Goal: Transaction & Acquisition: Obtain resource

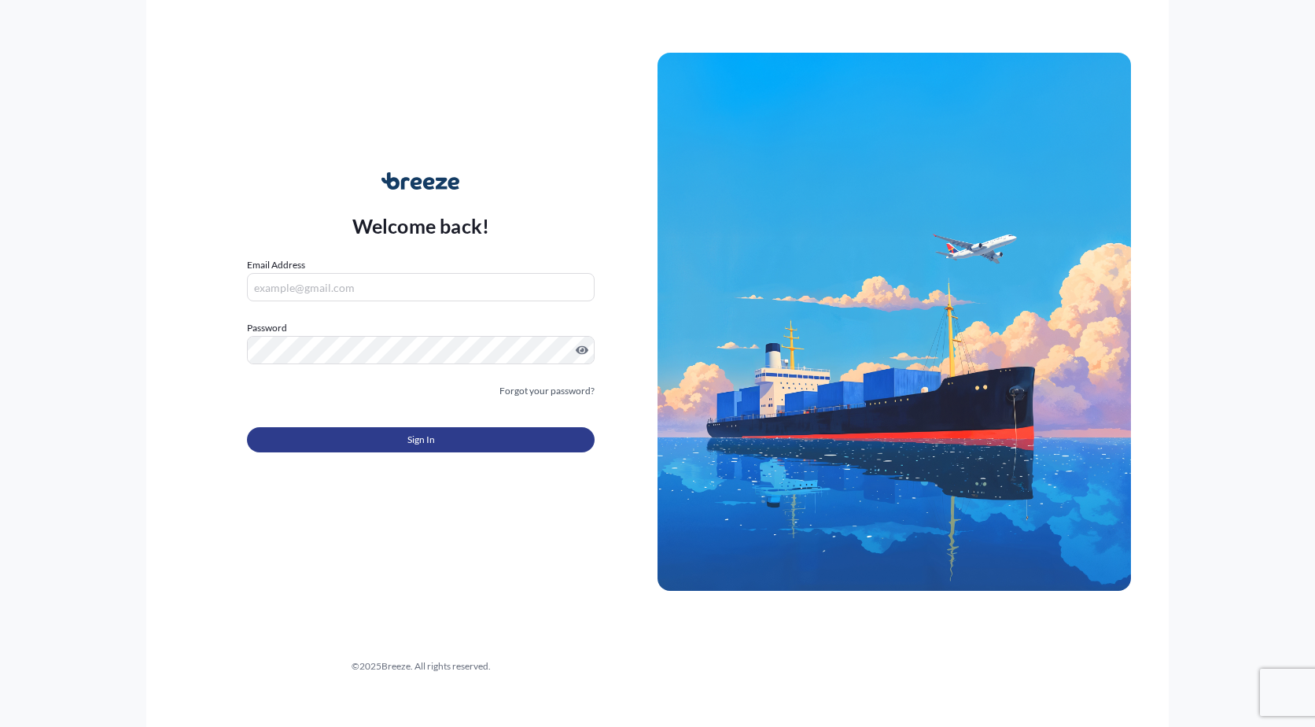
type input "[PERSON_NAME][EMAIL_ADDRESS][PERSON_NAME][DOMAIN_NAME]"
click at [359, 440] on button "Sign In" at bounding box center [421, 439] width 348 height 25
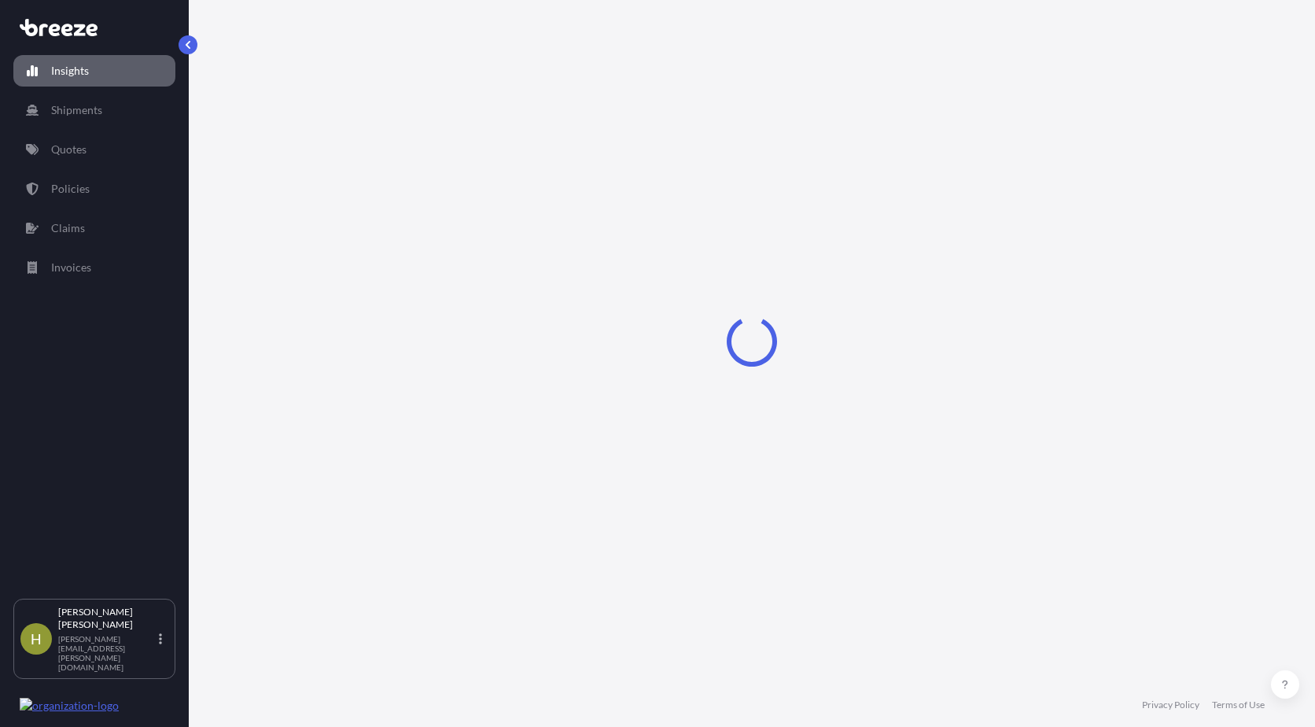
select select "2025"
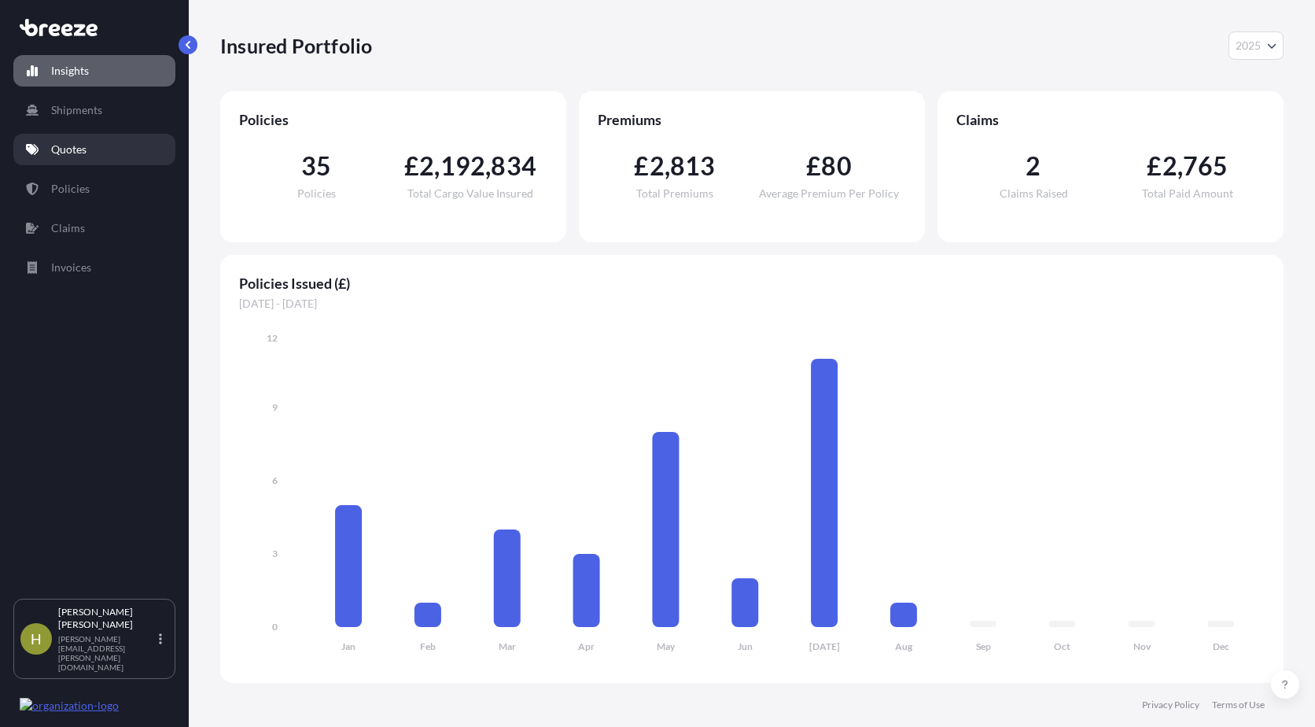
click at [68, 148] on p "Quotes" at bounding box center [68, 150] width 35 height 16
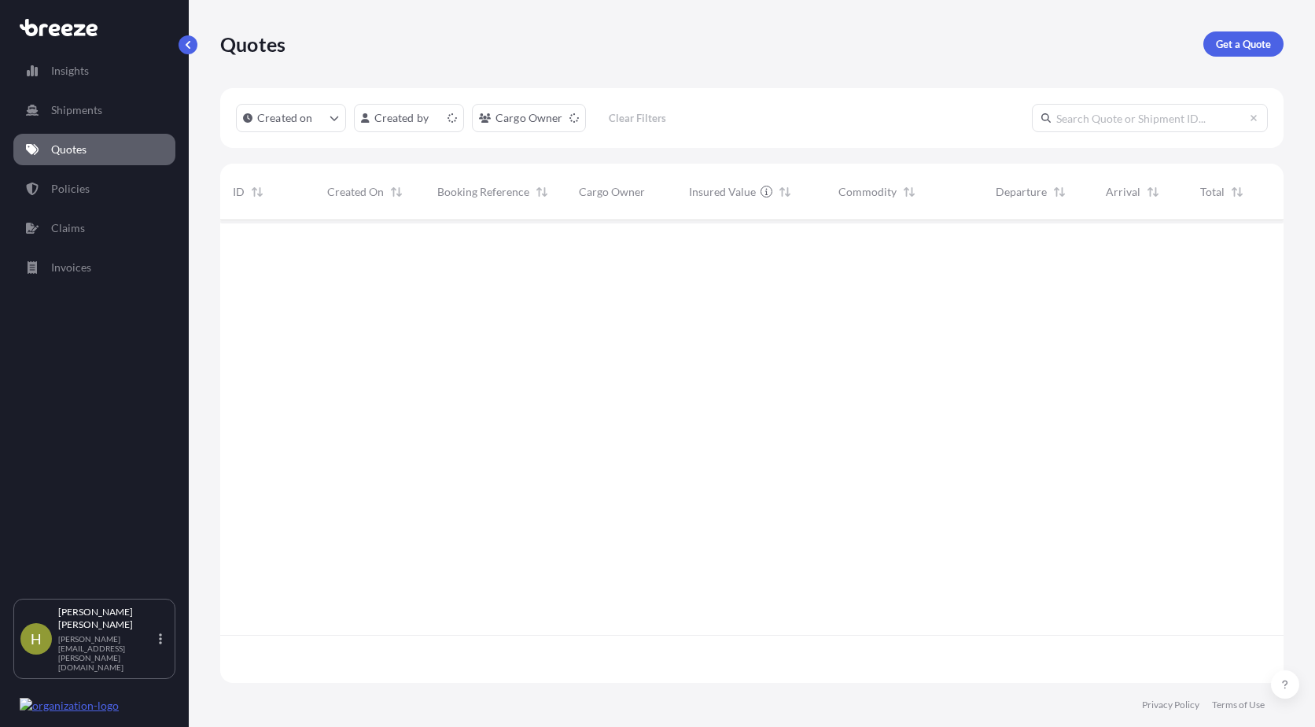
scroll to position [459, 1052]
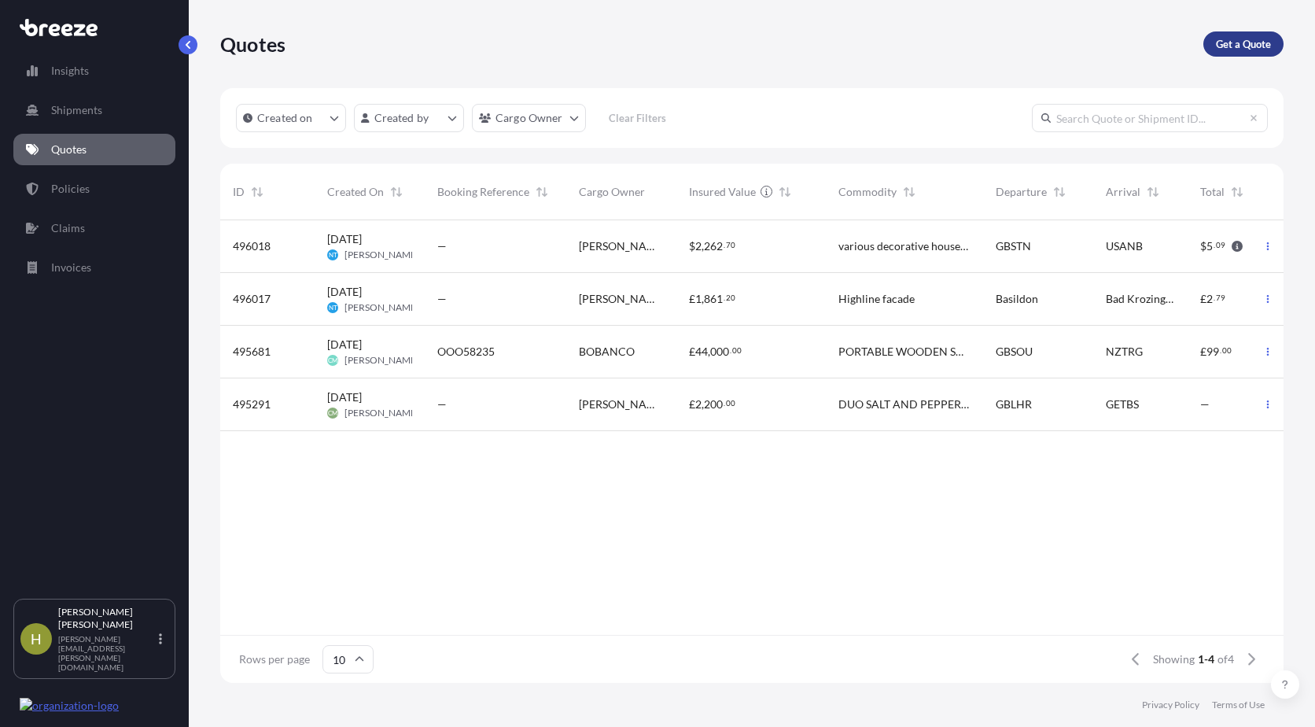
click at [1232, 42] on p "Get a Quote" at bounding box center [1243, 44] width 55 height 16
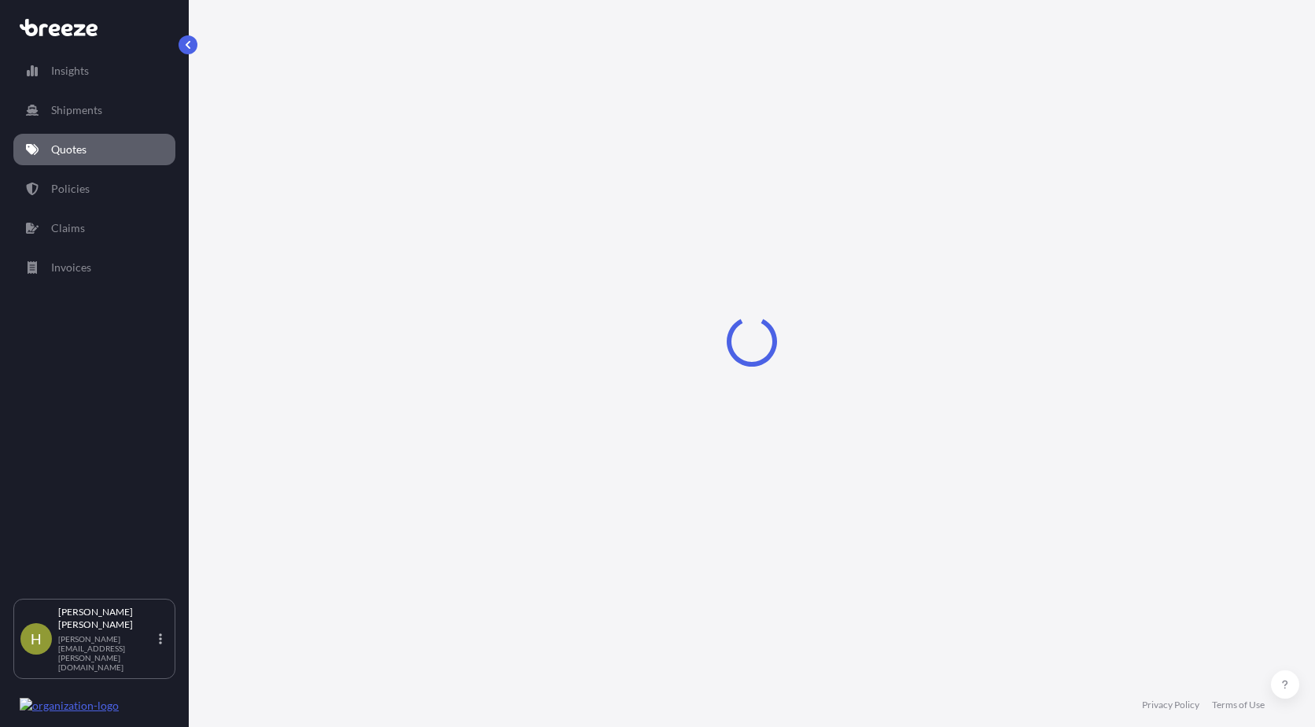
select select "Road"
select select "Sea"
select select "1"
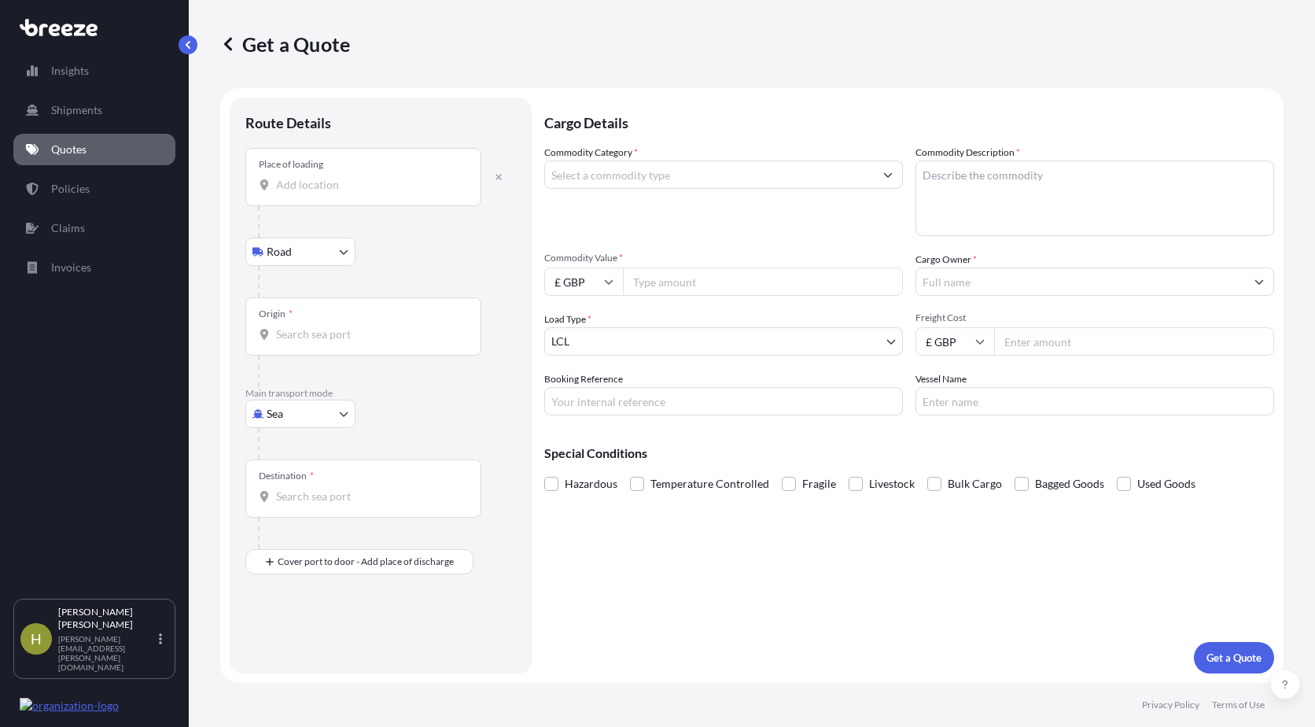
click at [405, 166] on div "Place of loading" at bounding box center [363, 177] width 236 height 58
click at [405, 177] on input "Place of loading" at bounding box center [369, 185] width 186 height 16
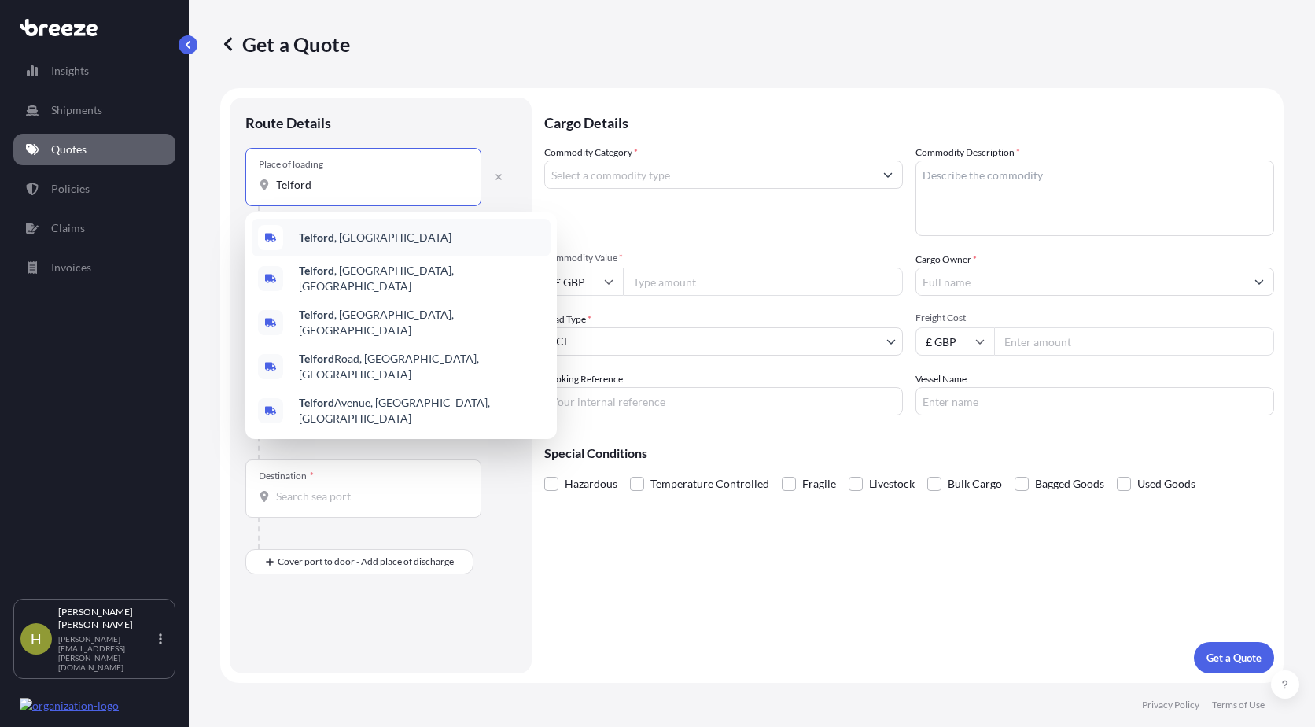
click at [342, 239] on span "[GEOGRAPHIC_DATA] , [GEOGRAPHIC_DATA]" at bounding box center [375, 238] width 153 height 16
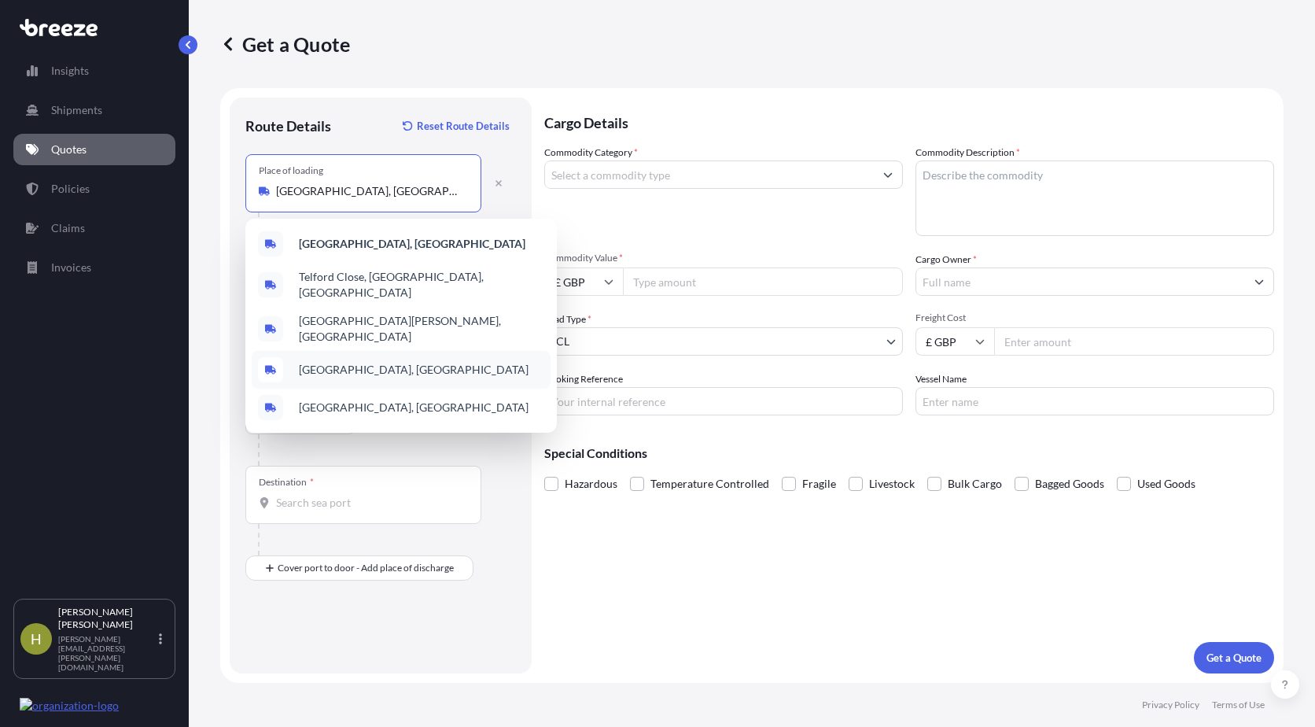
click at [312, 335] on div "[GEOGRAPHIC_DATA][PERSON_NAME] [PERSON_NAME][GEOGRAPHIC_DATA] [GEOGRAPHIC_DATA]…" at bounding box center [400, 326] width 311 height 214
type input "[GEOGRAPHIC_DATA][PERSON_NAME], [GEOGRAPHIC_DATA]"
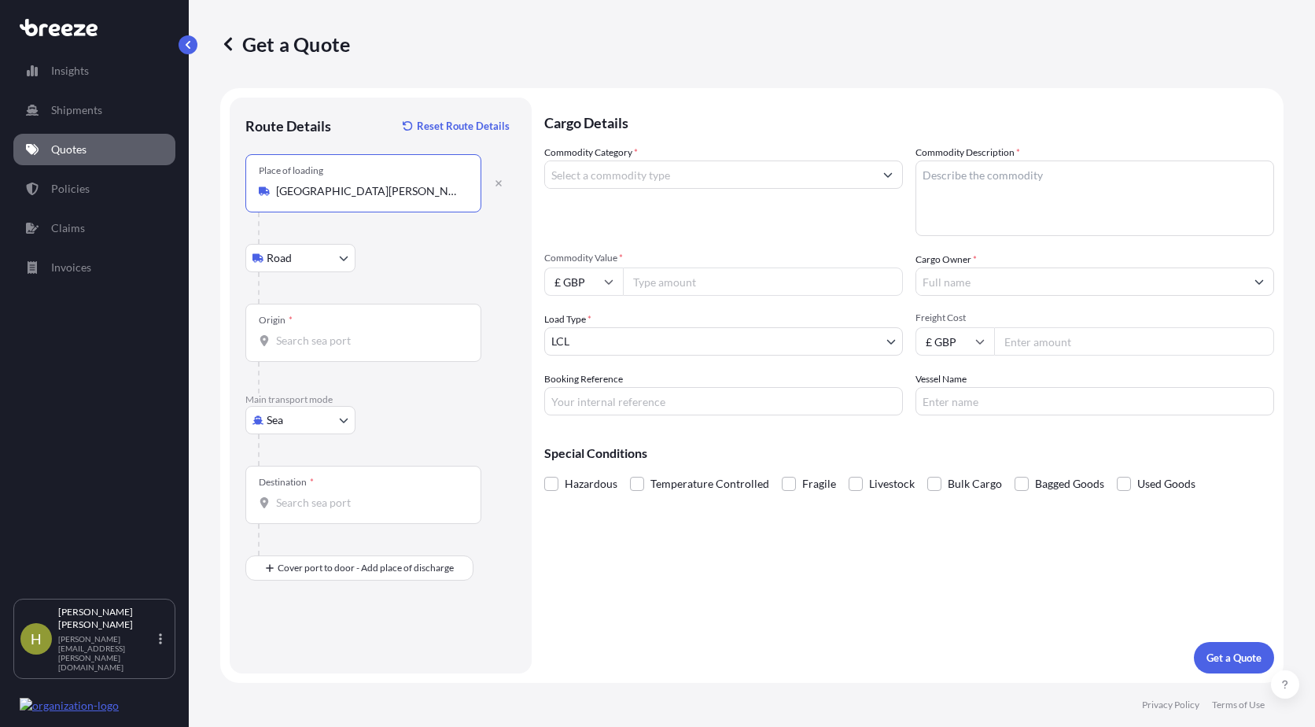
click at [312, 335] on input "Origin *" at bounding box center [369, 341] width 186 height 16
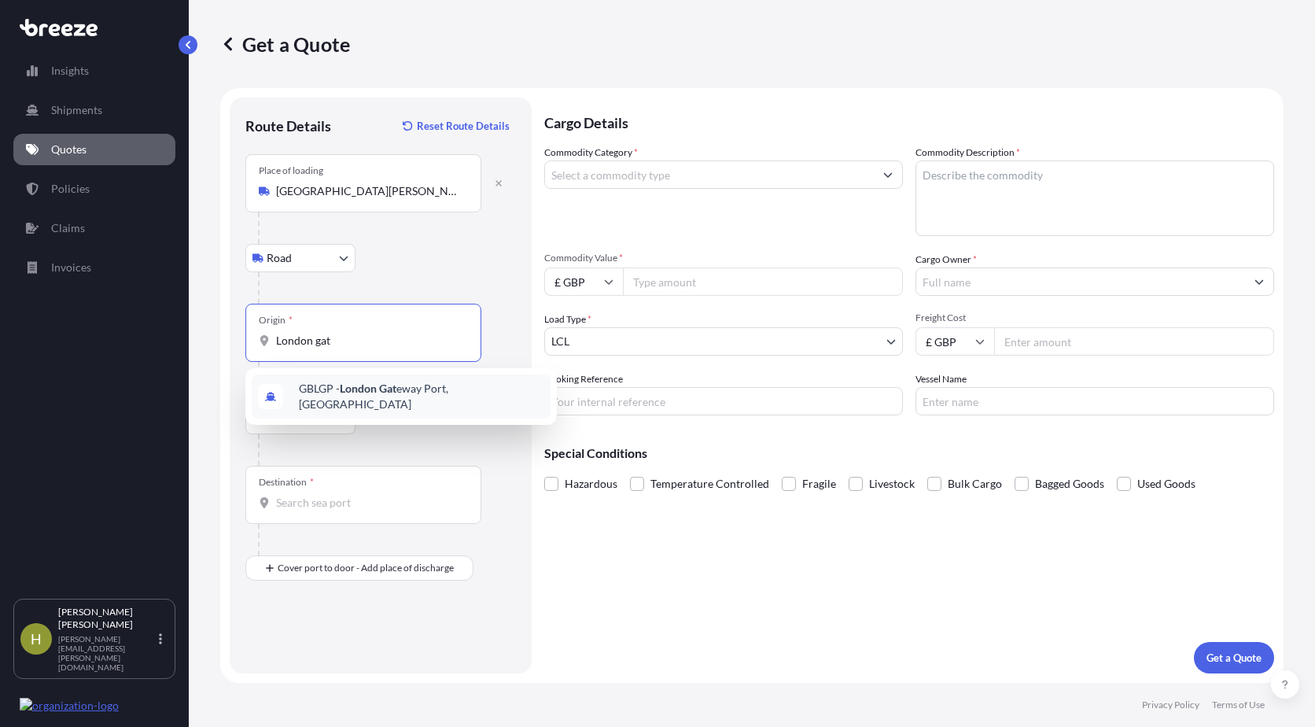
click at [331, 394] on span "GBLGP - [GEOGRAPHIC_DATA] Gat eway Port, [GEOGRAPHIC_DATA]" at bounding box center [421, 396] width 245 height 31
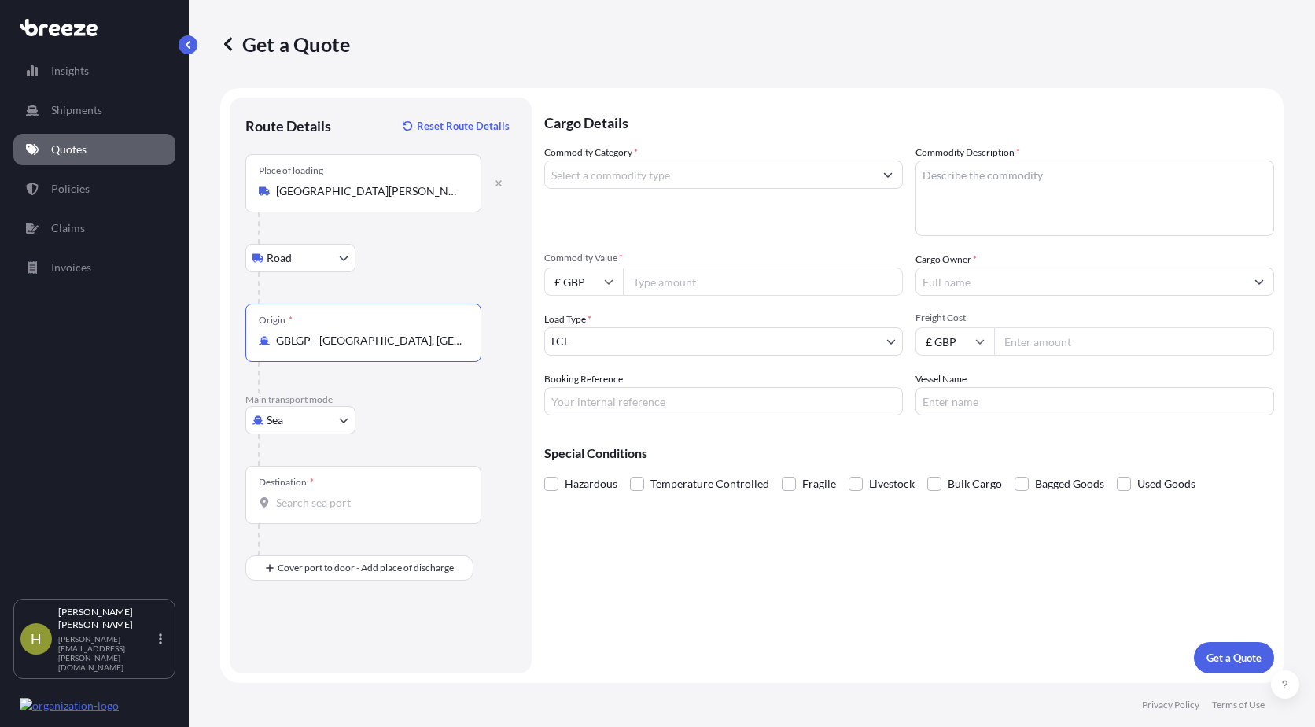
type input "GBLGP - [GEOGRAPHIC_DATA], [GEOGRAPHIC_DATA]"
click at [317, 499] on input "Destination *" at bounding box center [369, 503] width 186 height 16
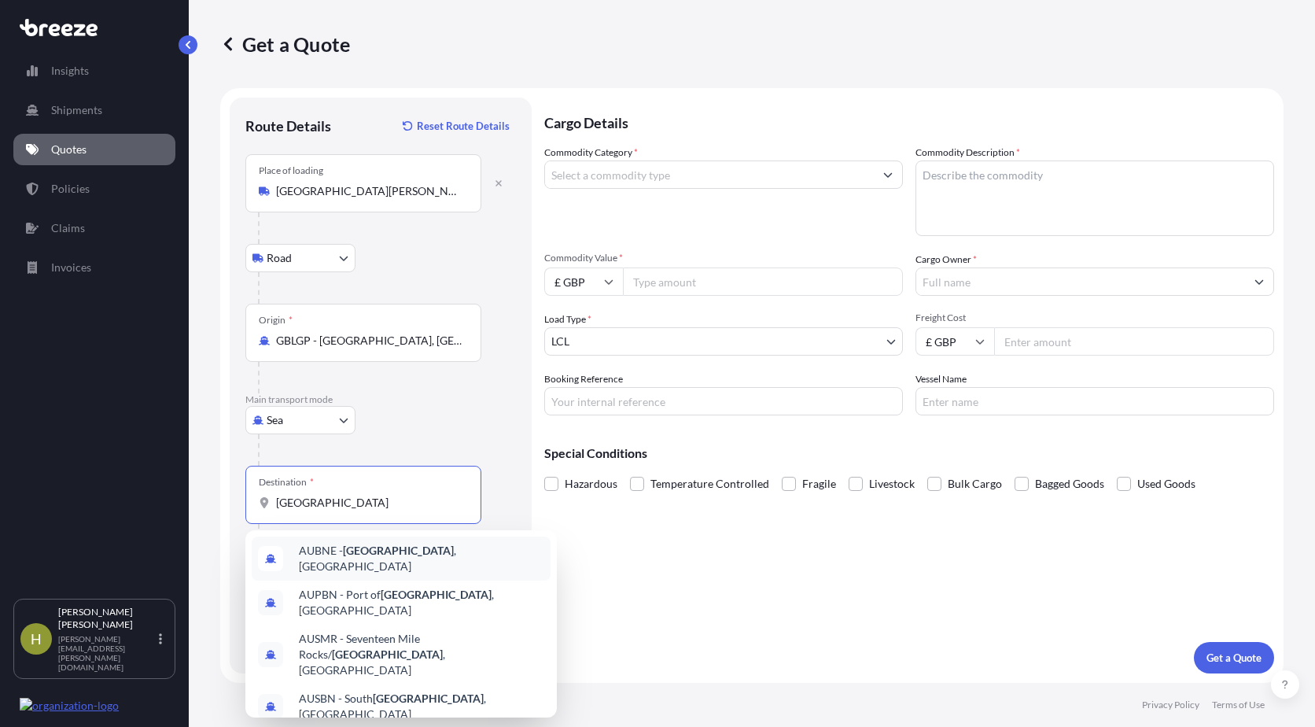
click at [334, 558] on span "AUBNE - [GEOGRAPHIC_DATA] , [GEOGRAPHIC_DATA]" at bounding box center [421, 558] width 245 height 31
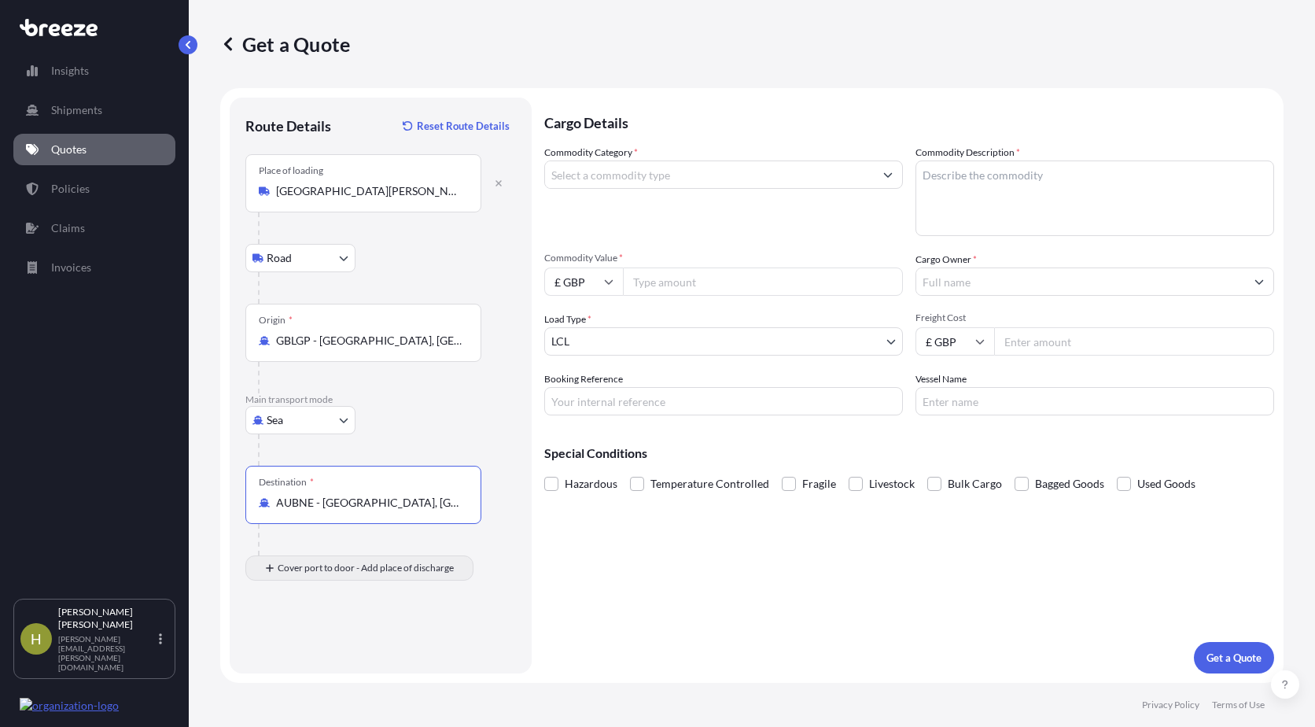
type input "AUBNE - [GEOGRAPHIC_DATA], [GEOGRAPHIC_DATA]"
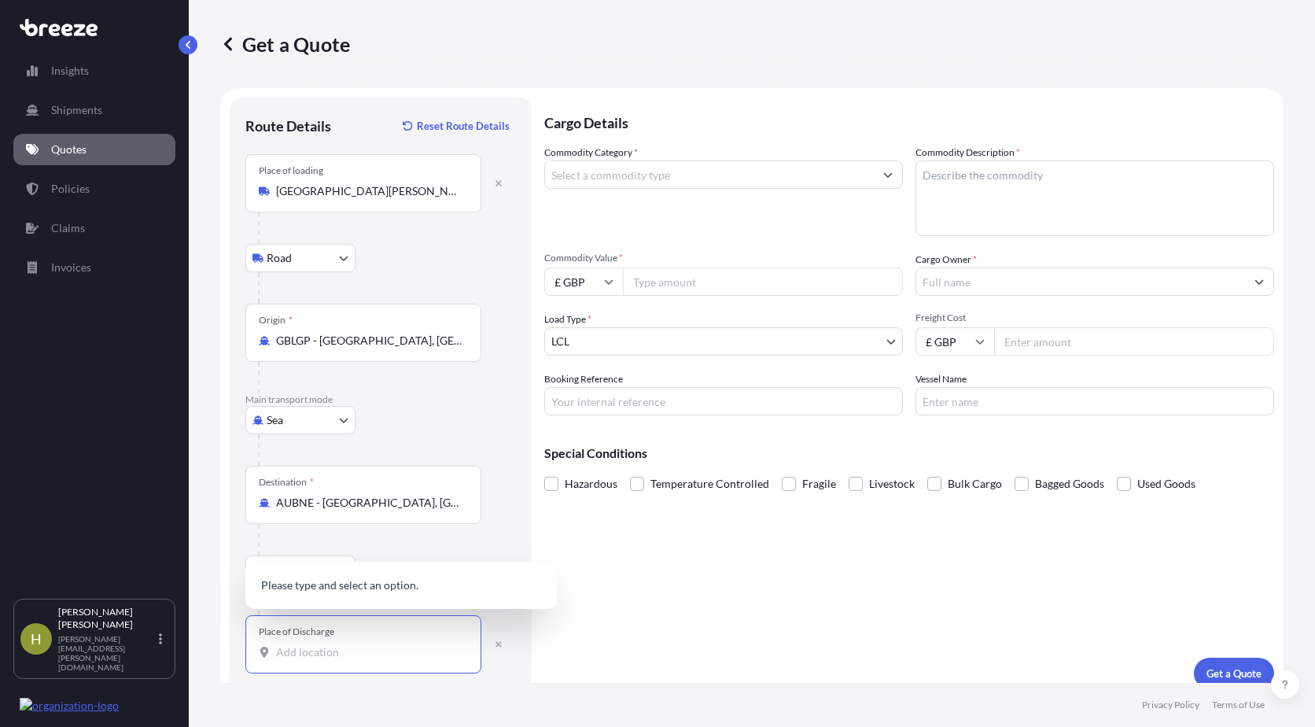
click at [316, 647] on input "Place of Discharge" at bounding box center [369, 652] width 186 height 16
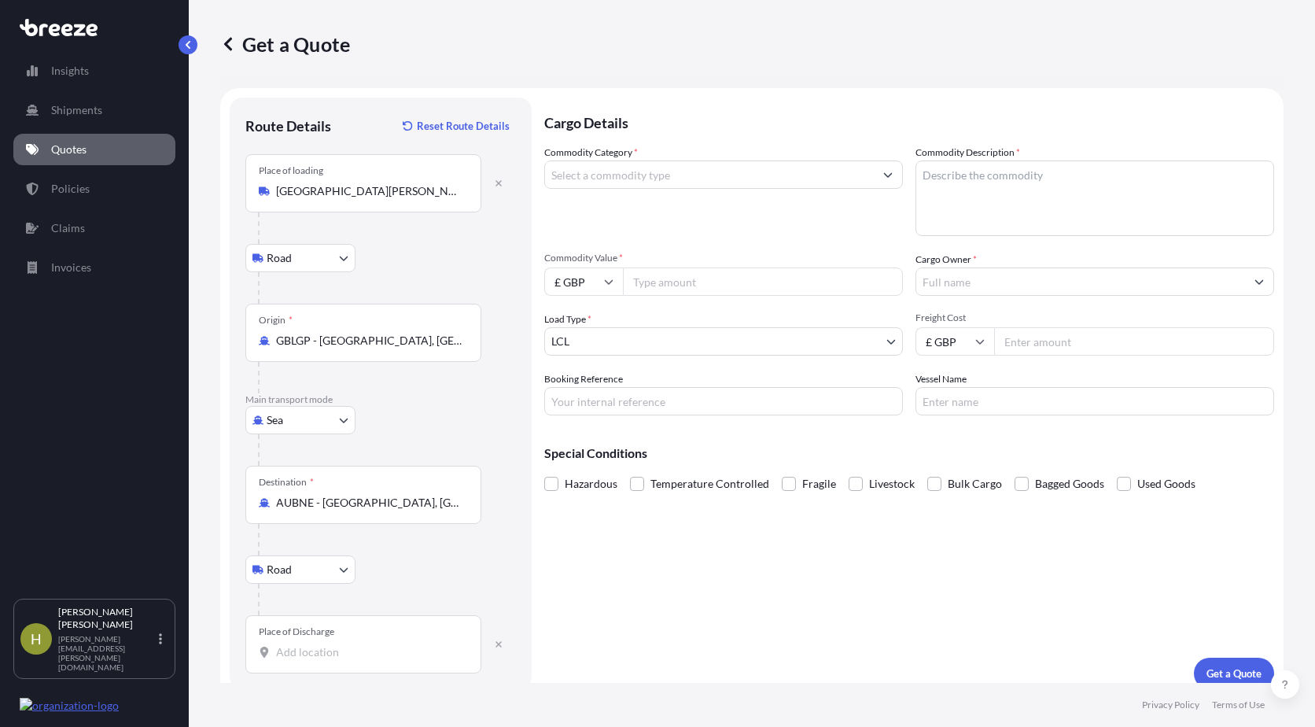
click at [302, 651] on input "Place of Discharge" at bounding box center [369, 652] width 186 height 16
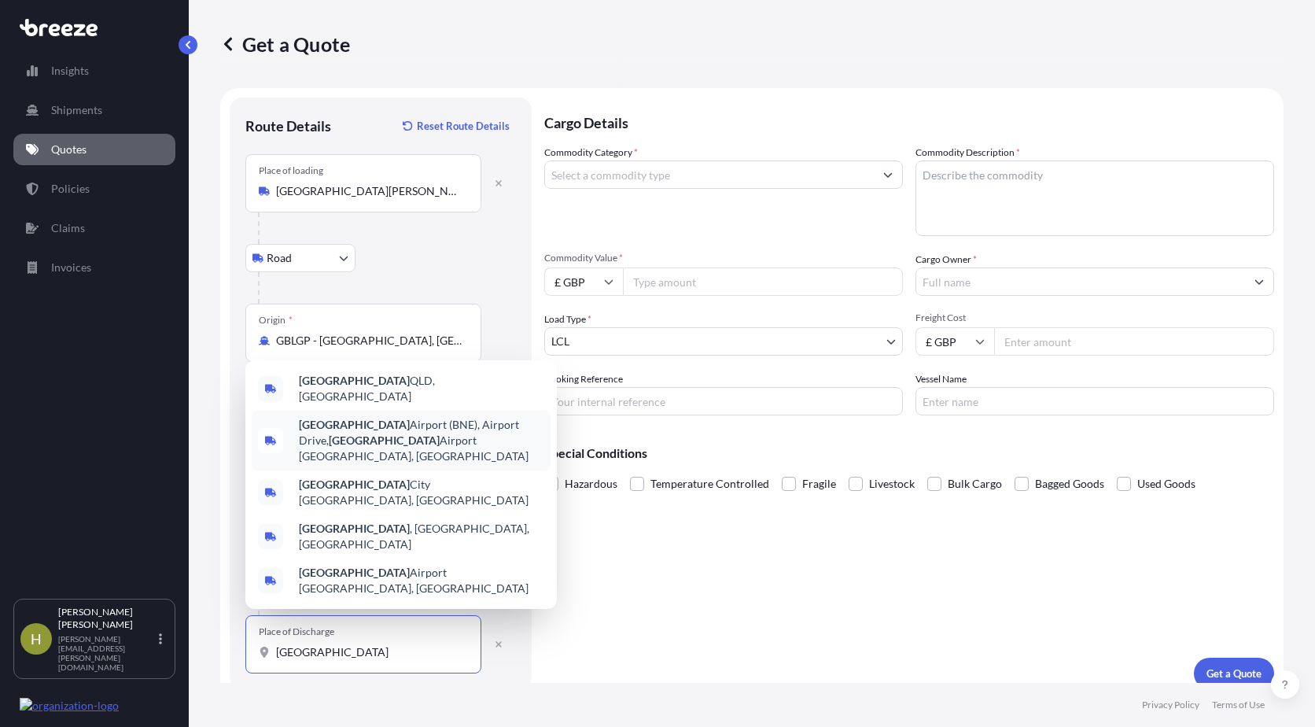
click at [360, 464] on span "[GEOGRAPHIC_DATA] (BNE), [GEOGRAPHIC_DATA], [GEOGRAPHIC_DATA], [GEOGRAPHIC_DATA]" at bounding box center [421, 440] width 245 height 47
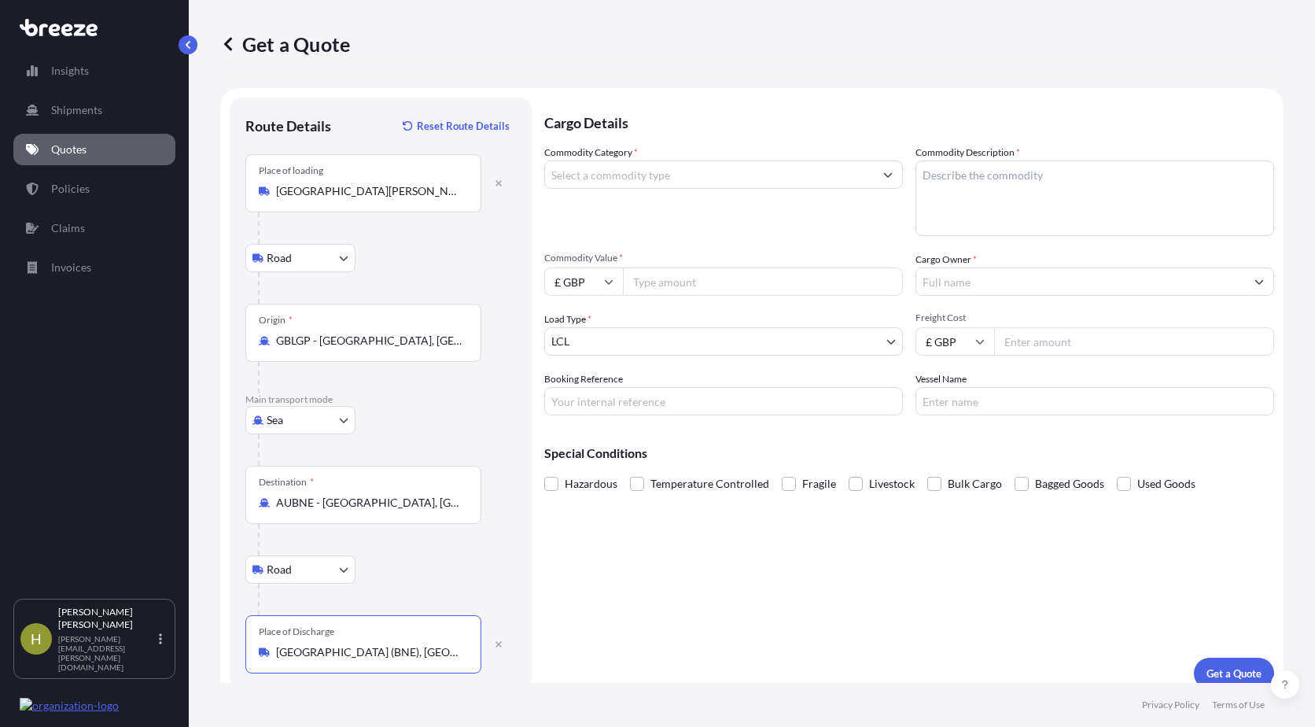
type input "[GEOGRAPHIC_DATA] (BNE), [GEOGRAPHIC_DATA], [GEOGRAPHIC_DATA], [GEOGRAPHIC_DATA]"
click at [884, 175] on icon "Show suggestions" at bounding box center [888, 175] width 9 height 5
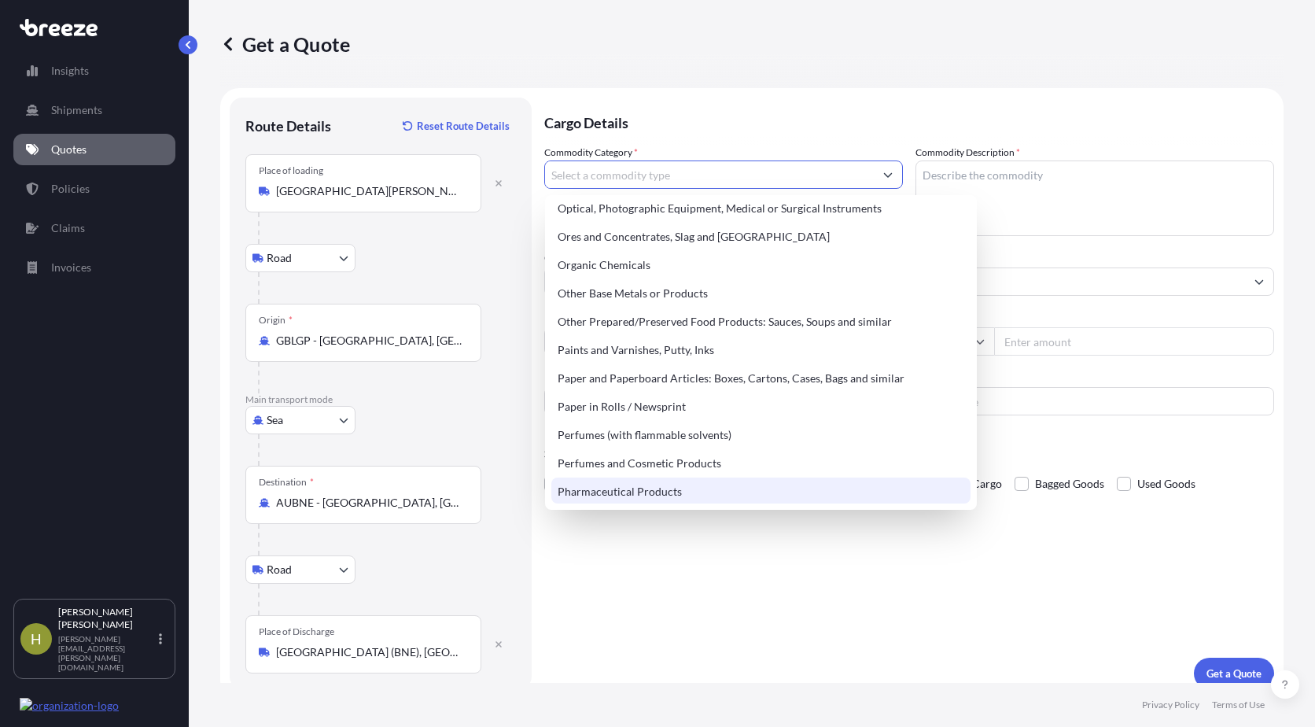
scroll to position [2482, 0]
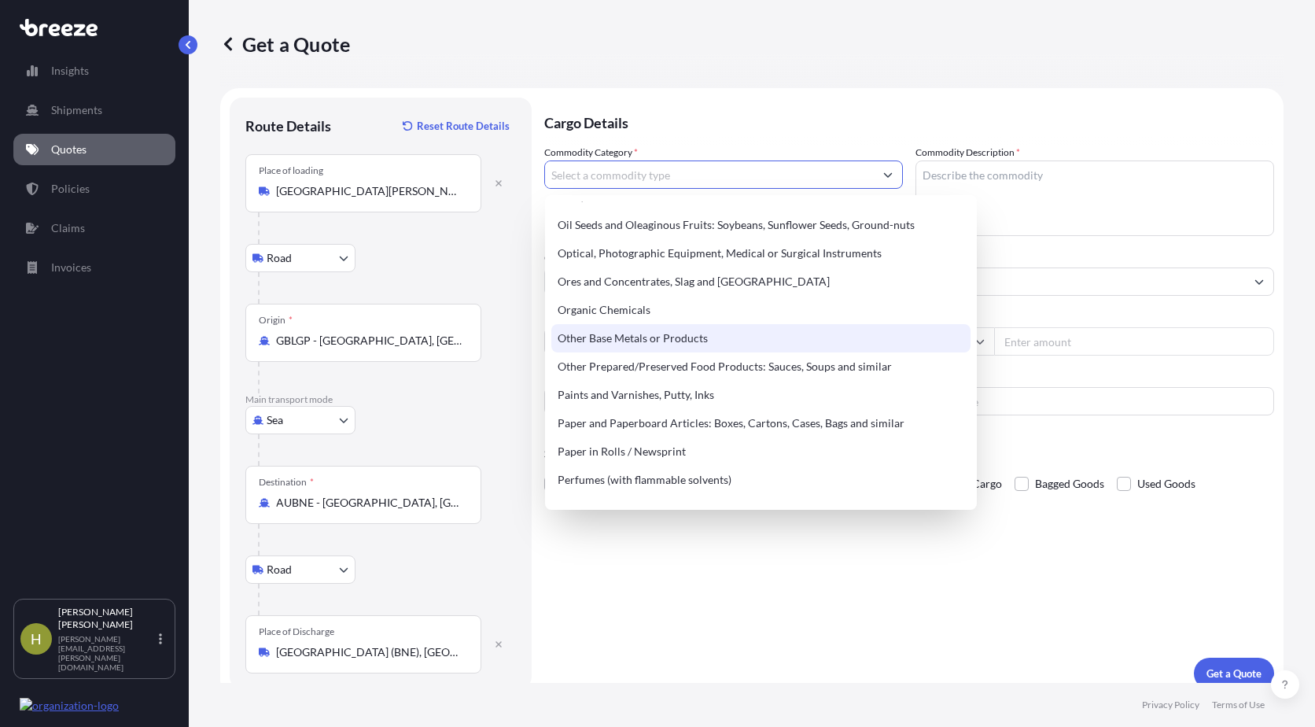
click at [667, 337] on div "Other Base Metals or Products" at bounding box center [760, 338] width 419 height 28
type input "Other Base Metals or Products"
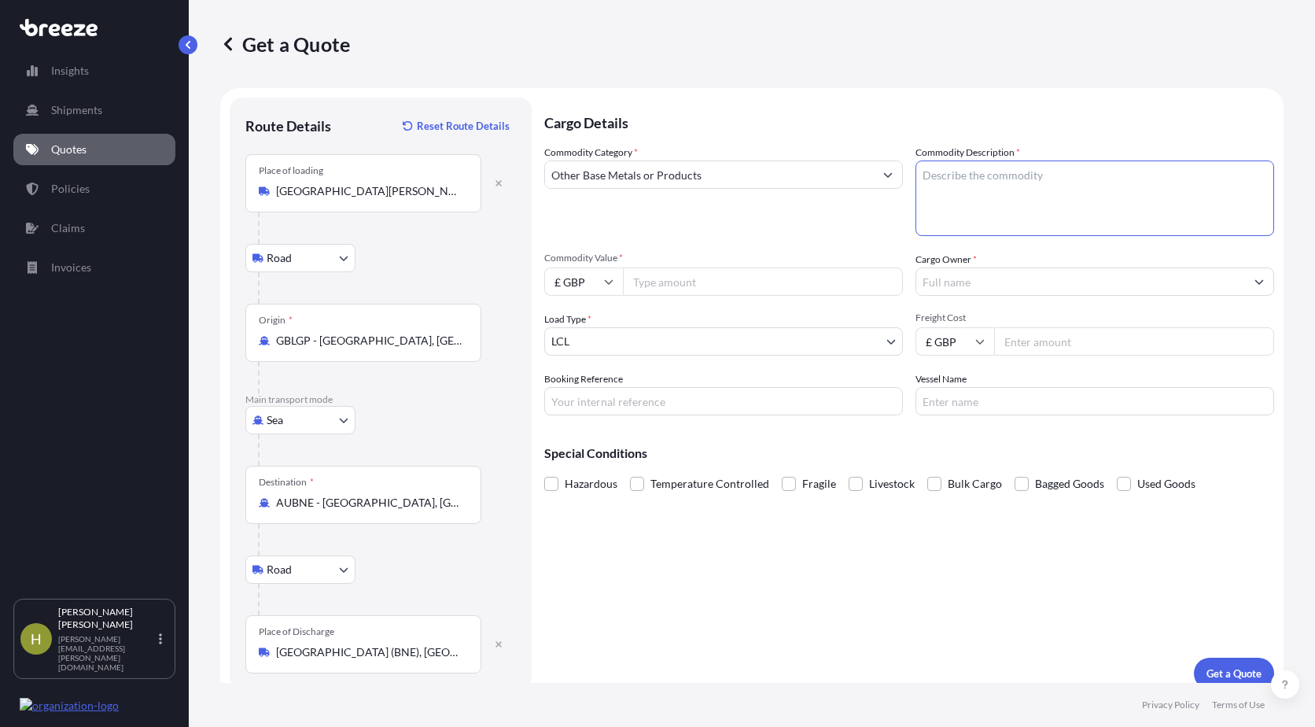
click at [1002, 185] on textarea "Commodity Description *" at bounding box center [1095, 198] width 359 height 76
type textarea "passenger aircraft ramp"
click at [741, 277] on input "Commodity Value *" at bounding box center [763, 281] width 280 height 28
type input "1345051.00"
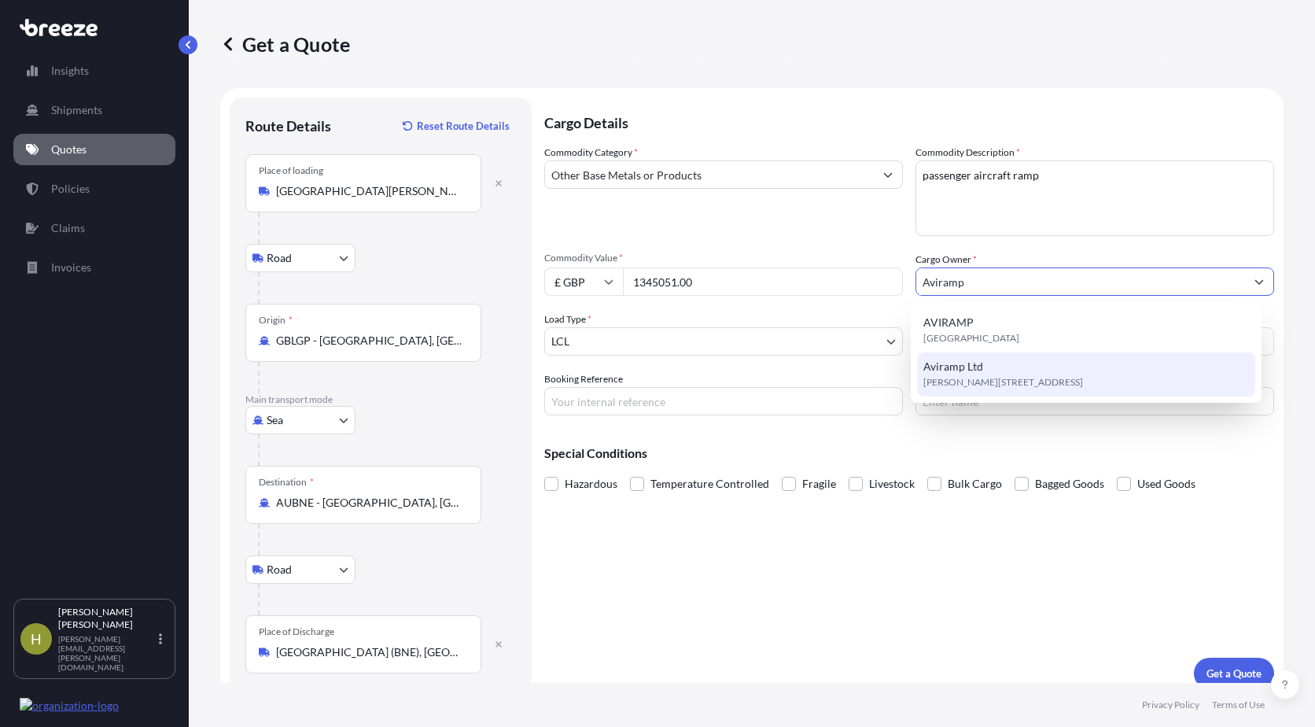
click at [983, 369] on div "Aviramp Ltd [PERSON_NAME][STREET_ADDRESS]" at bounding box center [1086, 374] width 339 height 44
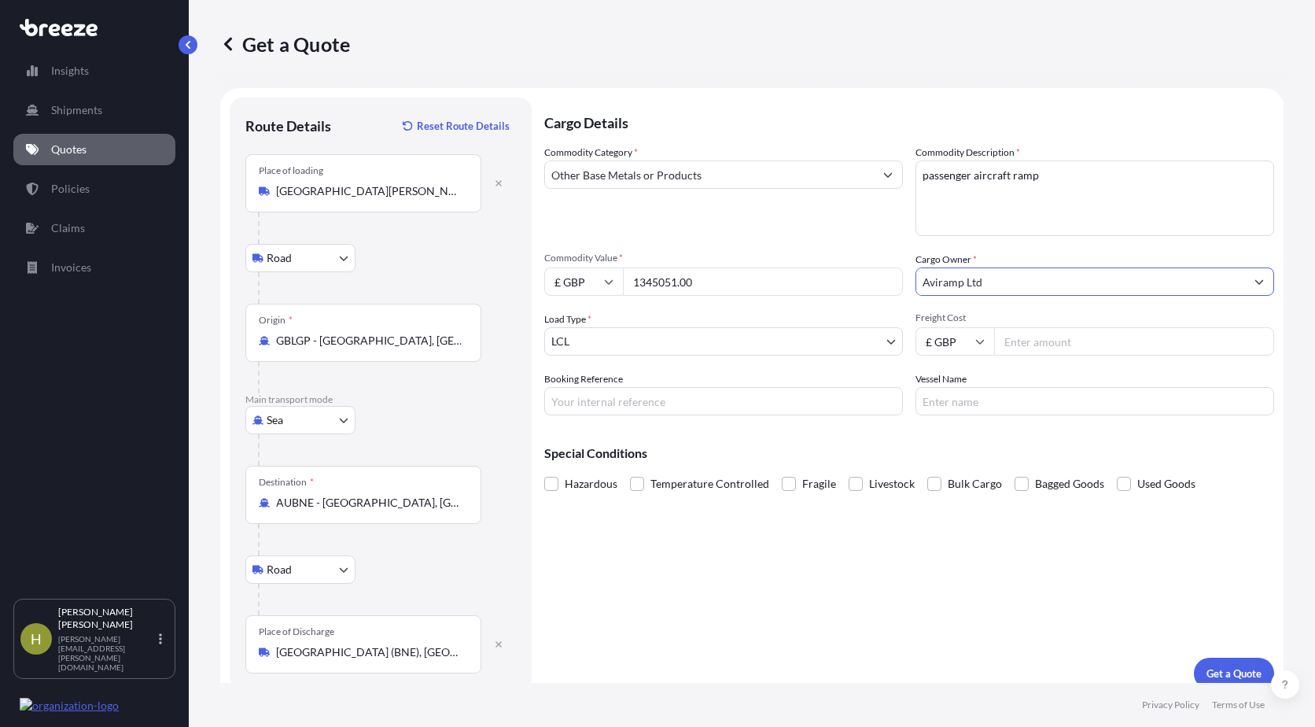
type input "Aviramp Ltd"
click at [877, 337] on body "13 options available. 0 options available. 2 options available. Insights Shipme…" at bounding box center [657, 363] width 1315 height 727
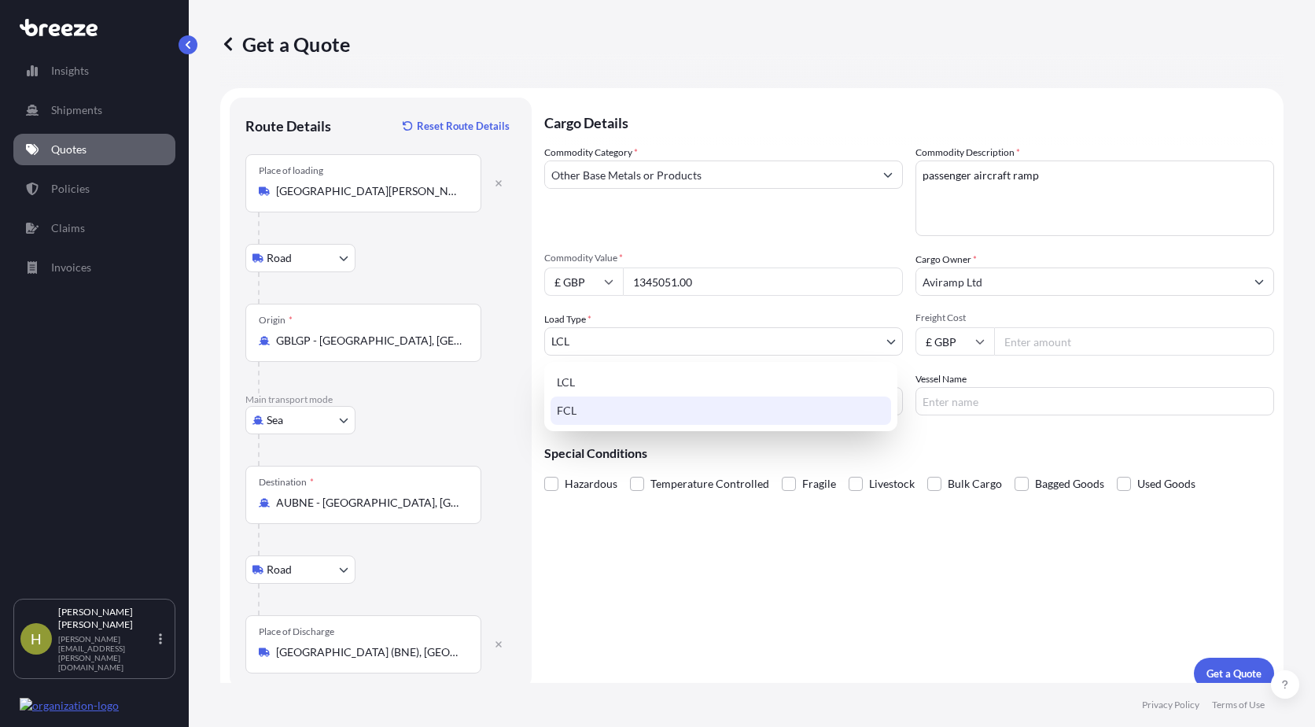
click at [573, 411] on div "FCL" at bounding box center [721, 410] width 341 height 28
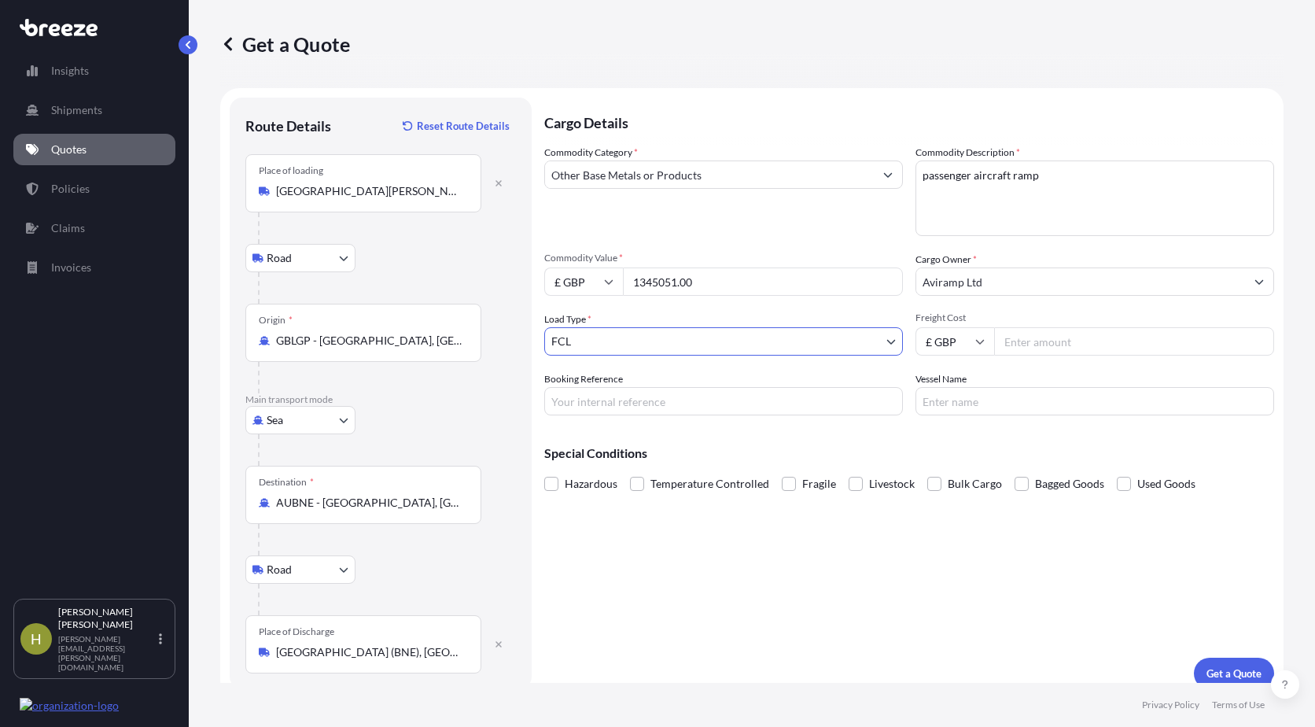
click at [1073, 332] on input "Freight Cost" at bounding box center [1134, 341] width 280 height 28
click at [1027, 339] on input "Freight Cost" at bounding box center [1134, 341] width 280 height 28
type input "22000.00"
click at [587, 404] on input "Booking Reference" at bounding box center [723, 401] width 359 height 28
type input "SMNC00090692"
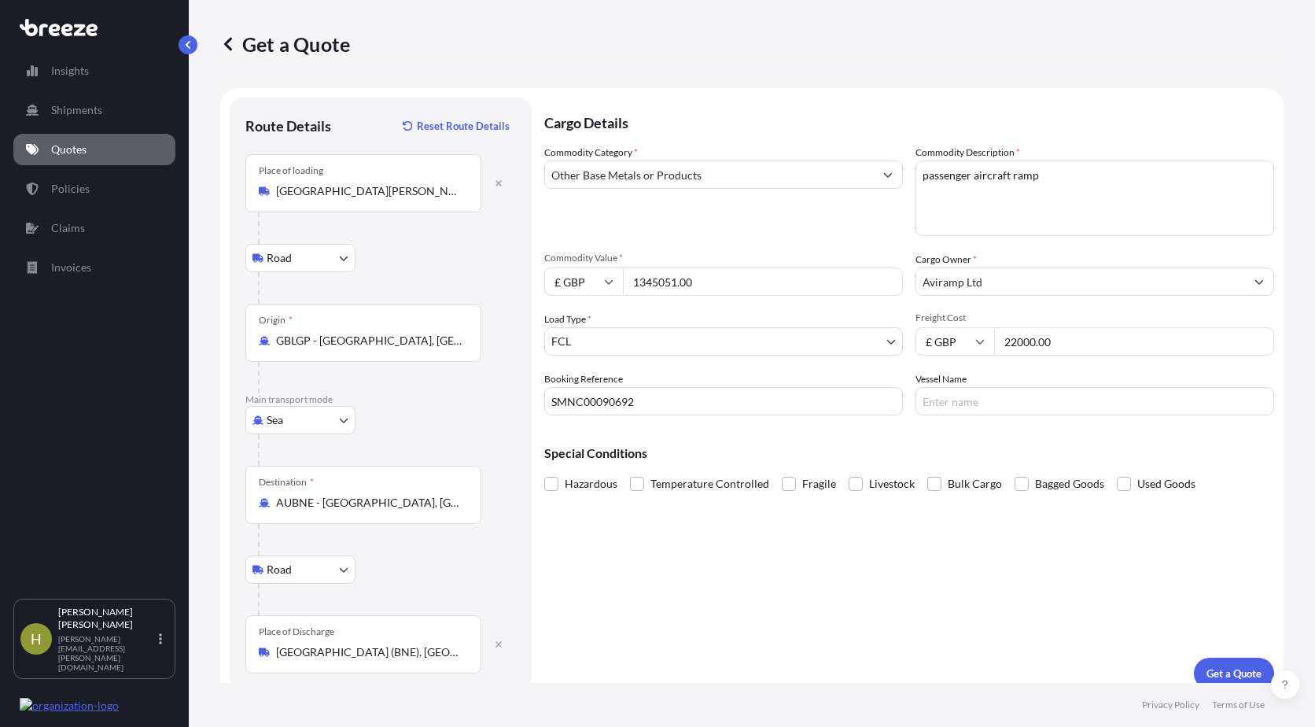
click at [975, 405] on input "Vessel Name" at bounding box center [1095, 401] width 359 height 28
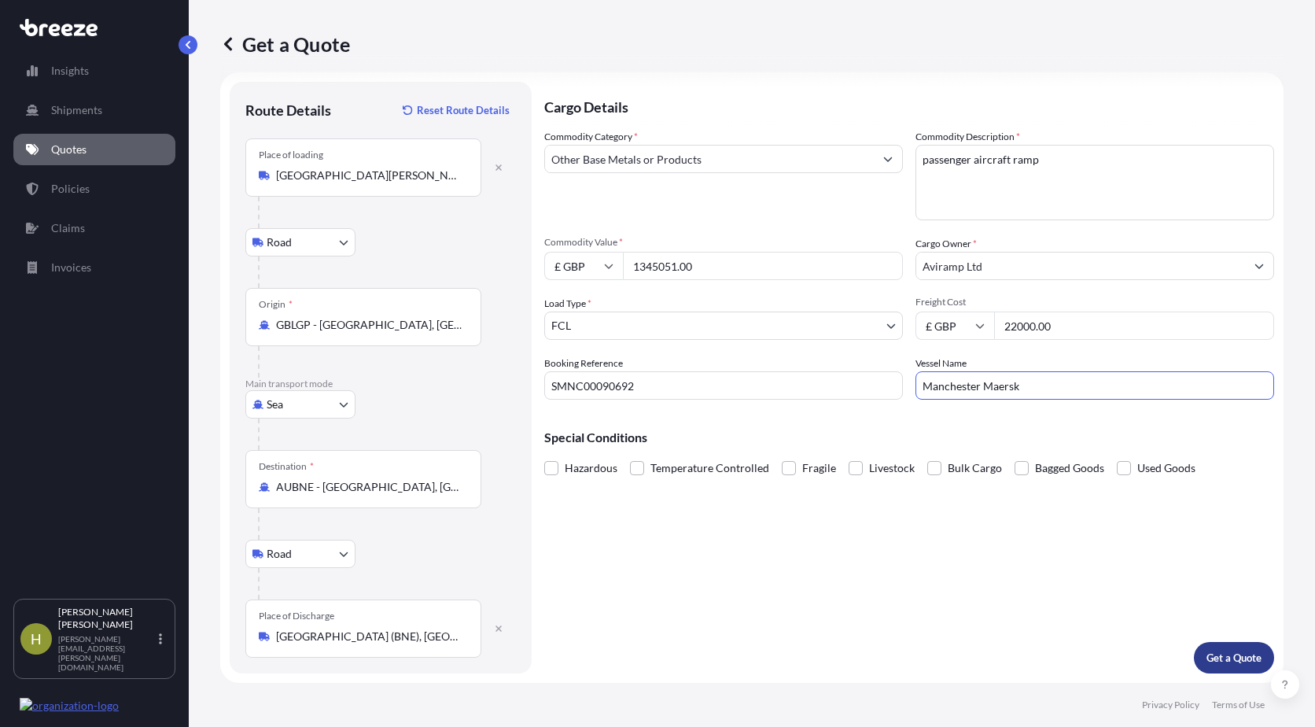
type input "Manchester Maersk"
click at [1218, 654] on p "Get a Quote" at bounding box center [1234, 658] width 55 height 16
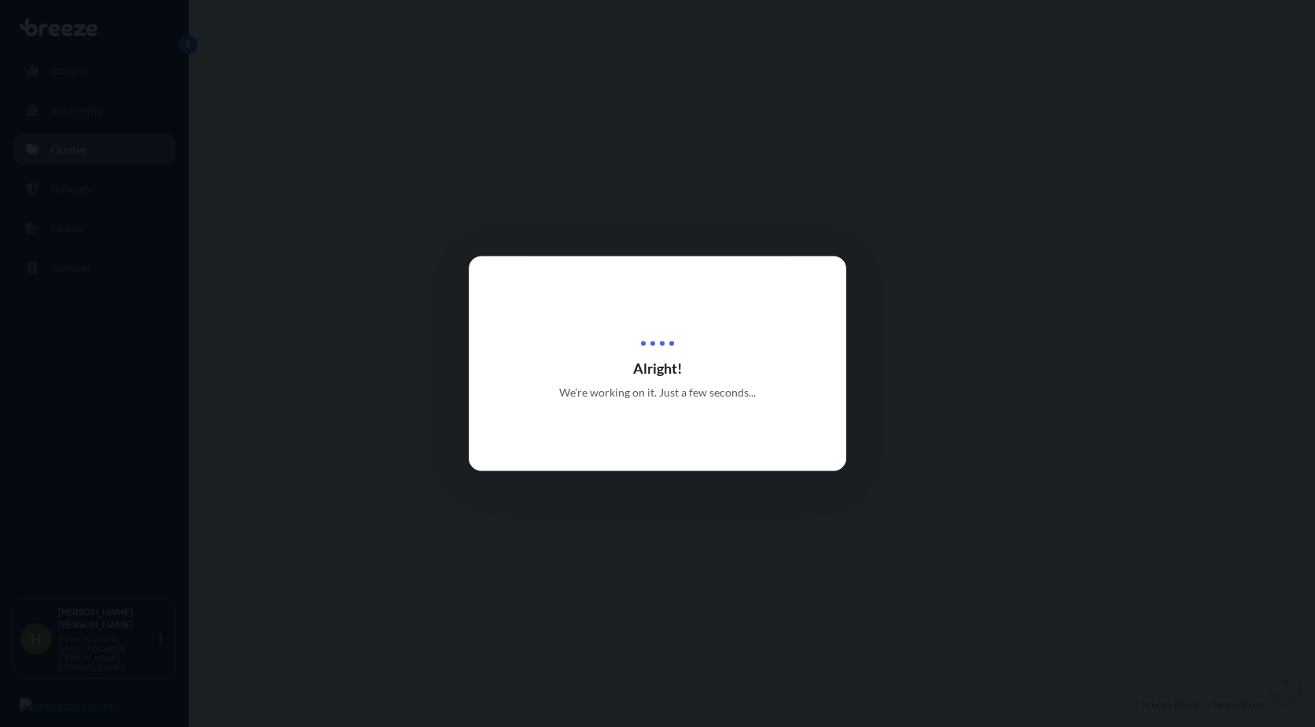
select select "Road"
select select "Sea"
select select "Road"
select select "2"
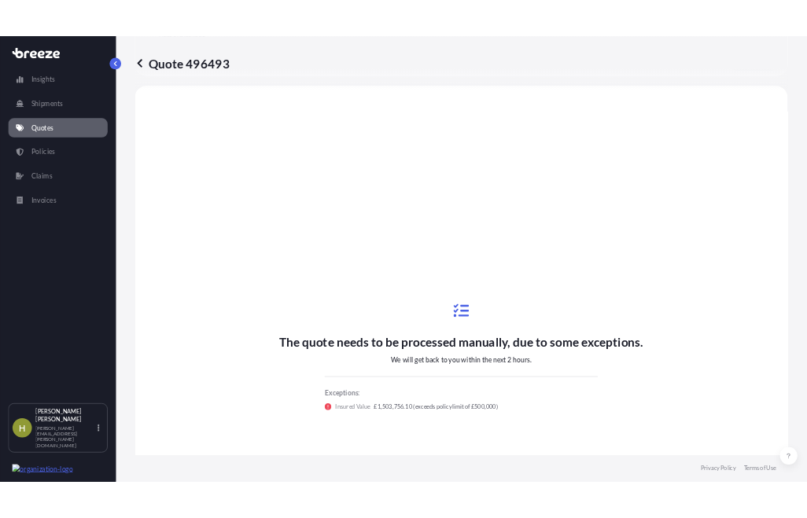
scroll to position [629, 0]
